Goal: Information Seeking & Learning: Find specific fact

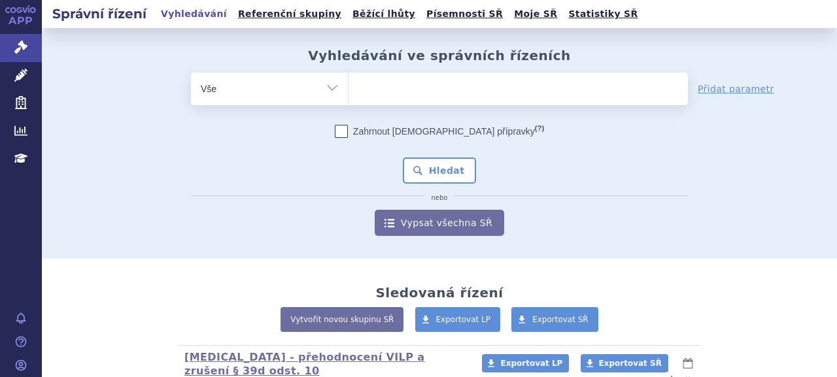
click at [448, 105] on span at bounding box center [517, 89] width 339 height 33
click at [348, 105] on select at bounding box center [348, 88] width 1 height 33
paste input "SUKLS325835/2025"
type input "SUKLS325835/2025"
select select "SUKLS325835/2025"
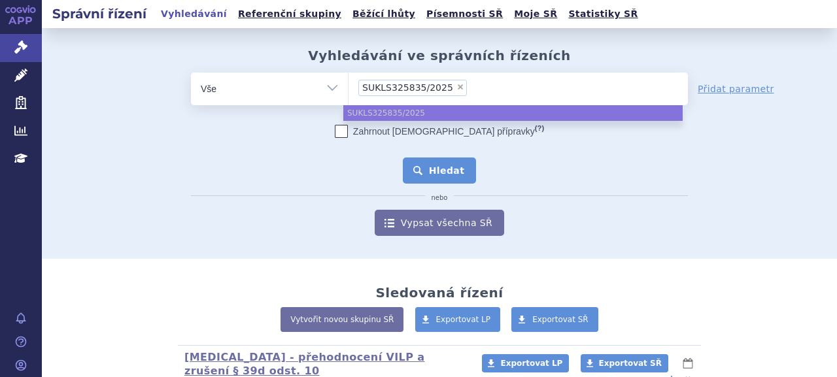
click at [445, 170] on button "Hledat" at bounding box center [440, 171] width 74 height 26
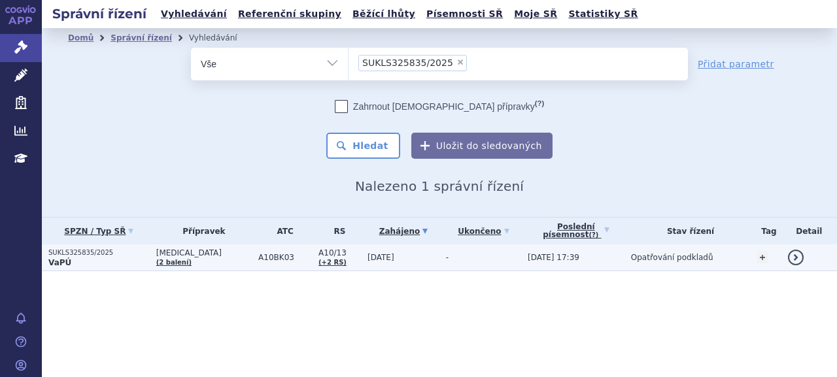
click at [104, 256] on p "SUKLS325835/2025" at bounding box center [98, 252] width 101 height 9
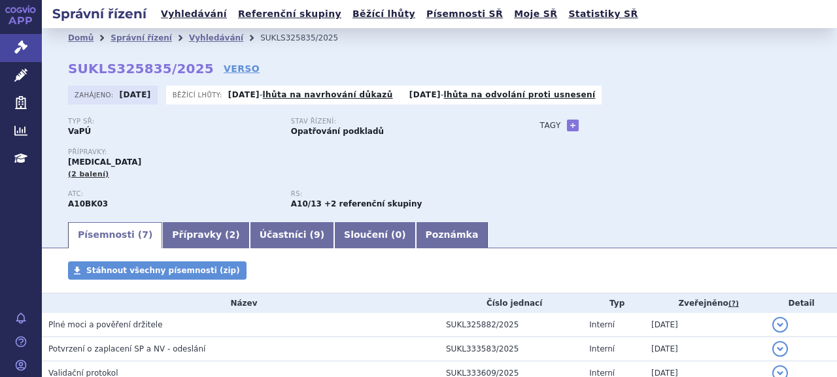
scroll to position [183, 0]
